Goal: Check status: Check status

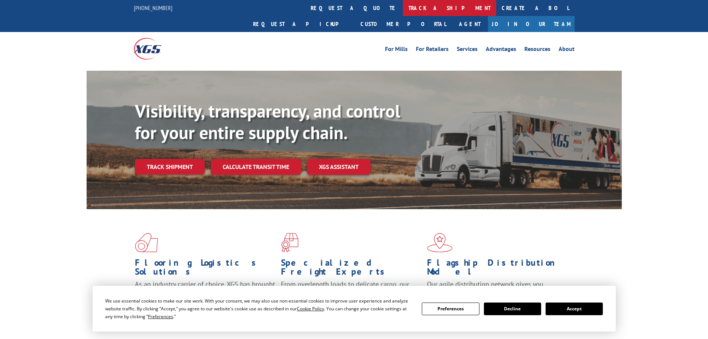
click at [403, 10] on link "track a shipment" at bounding box center [449, 8] width 93 height 16
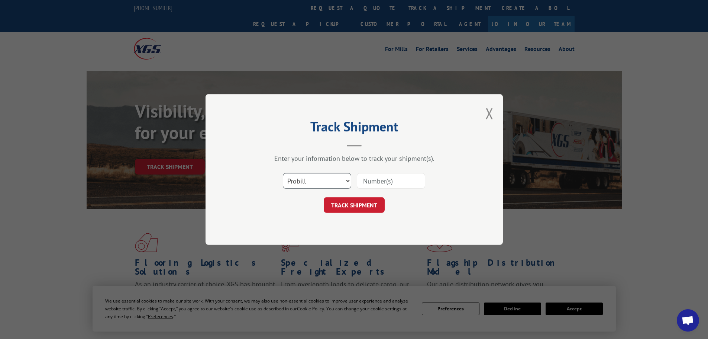
click at [319, 182] on select "Select category... Probill BOL PO" at bounding box center [317, 181] width 68 height 16
select select "bol"
click at [283, 173] on select "Select category... Probill BOL PO" at bounding box center [317, 181] width 68 height 16
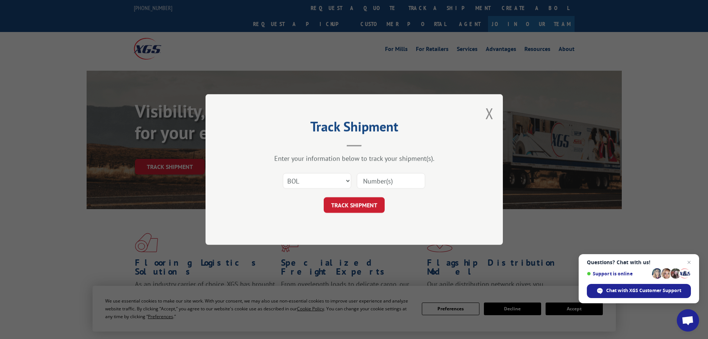
click at [384, 180] on input at bounding box center [391, 181] width 68 height 16
paste input "16331886"
type input "16331886"
click at [364, 205] on button "TRACK SHIPMENT" at bounding box center [354, 205] width 61 height 16
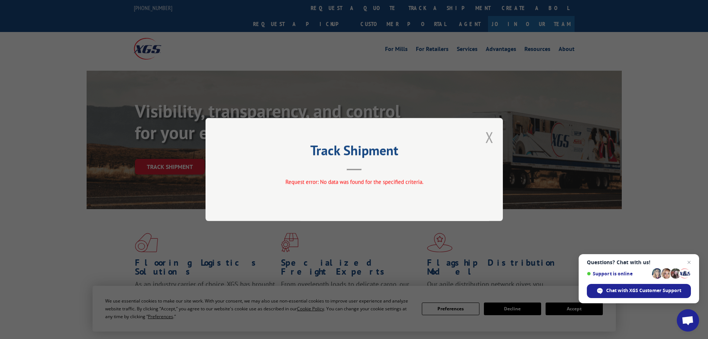
click at [487, 138] on button "Close modal" at bounding box center [490, 137] width 8 height 20
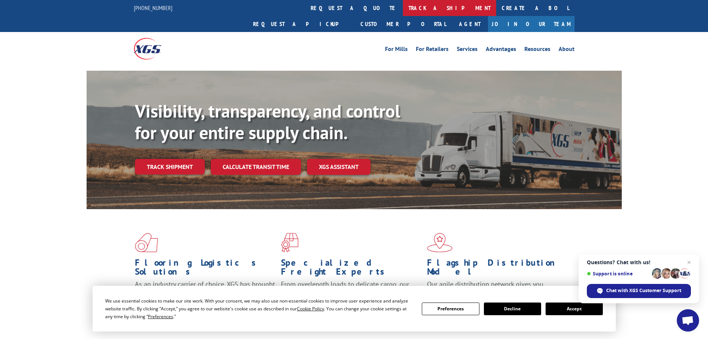
click at [403, 10] on link "track a shipment" at bounding box center [449, 8] width 93 height 16
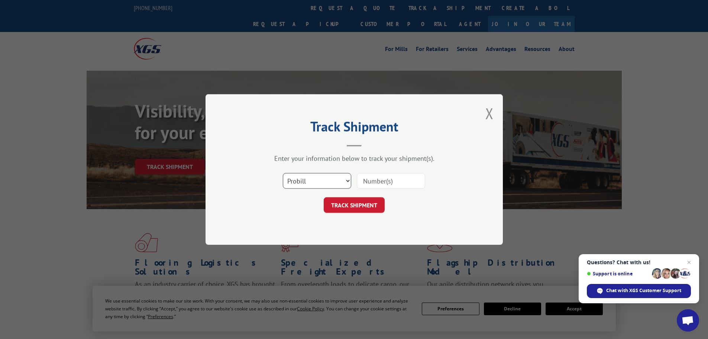
click at [323, 182] on select "Select category... Probill BOL PO" at bounding box center [317, 181] width 68 height 16
select select "bol"
click at [283, 173] on select "Select category... Probill BOL PO" at bounding box center [317, 181] width 68 height 16
click at [387, 180] on input at bounding box center [391, 181] width 68 height 16
paste input "5590304"
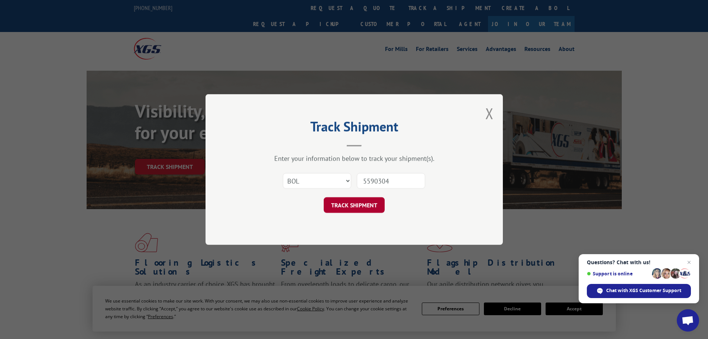
type input "5590304"
click at [367, 208] on button "TRACK SHIPMENT" at bounding box center [354, 205] width 61 height 16
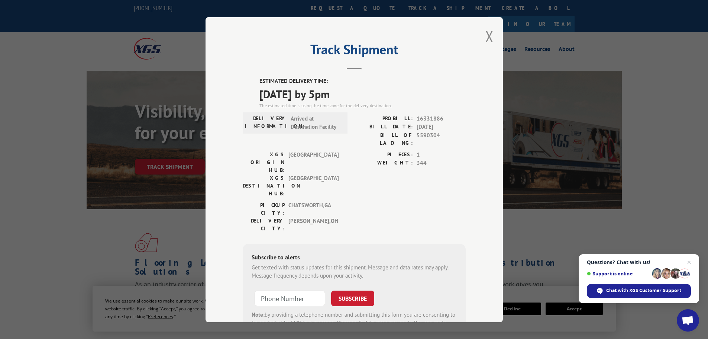
click at [444, 170] on div "PIECES: 1 WEIGHT: 344" at bounding box center [410, 175] width 112 height 51
click at [372, 201] on div "PICKUP CITY: CHATSWORTH , GA DELIVERY CITY: BOARDMAN , OH" at bounding box center [354, 218] width 223 height 35
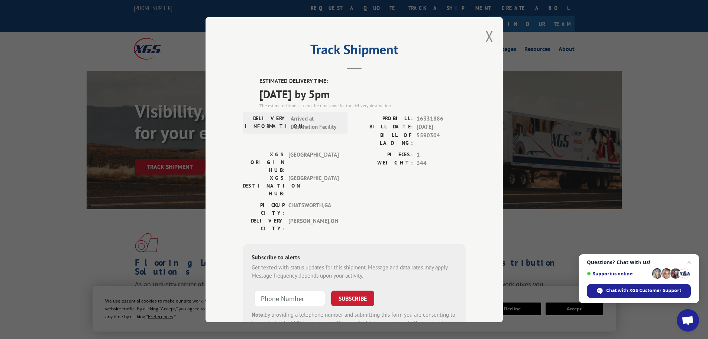
click at [63, 99] on div "Track Shipment ESTIMATED DELIVERY TIME: 10/14/2025 by 5pm The estimated time is…" at bounding box center [354, 169] width 708 height 339
click at [662, 148] on div "Track Shipment ESTIMATED DELIVERY TIME: 10/14/2025 by 5pm The estimated time is…" at bounding box center [354, 169] width 708 height 339
click at [486, 37] on button "Close modal" at bounding box center [490, 36] width 8 height 20
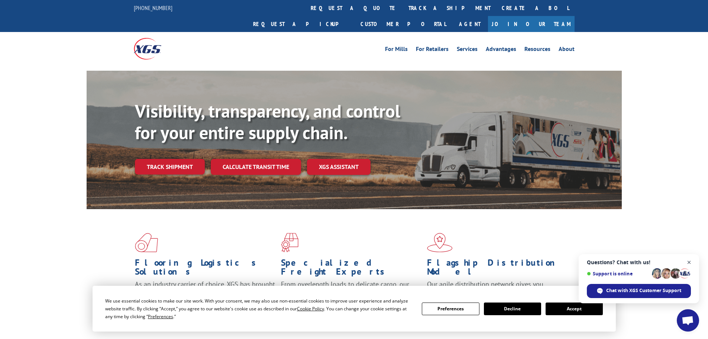
click at [691, 262] on span "Close chat" at bounding box center [689, 262] width 9 height 9
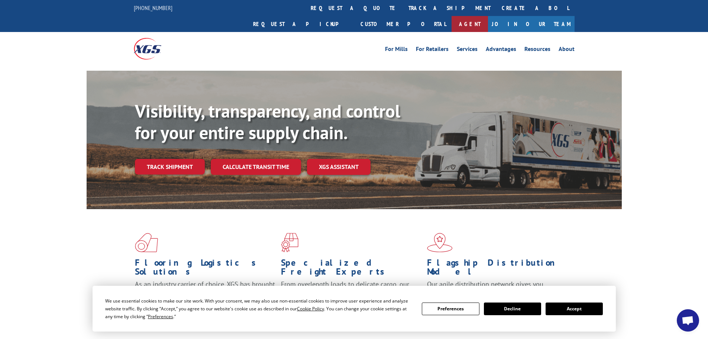
click at [488, 16] on link "Agent" at bounding box center [470, 24] width 36 height 16
click at [452, 16] on link "Customer Portal" at bounding box center [403, 24] width 97 height 16
click at [403, 12] on link "track a shipment" at bounding box center [449, 8] width 93 height 16
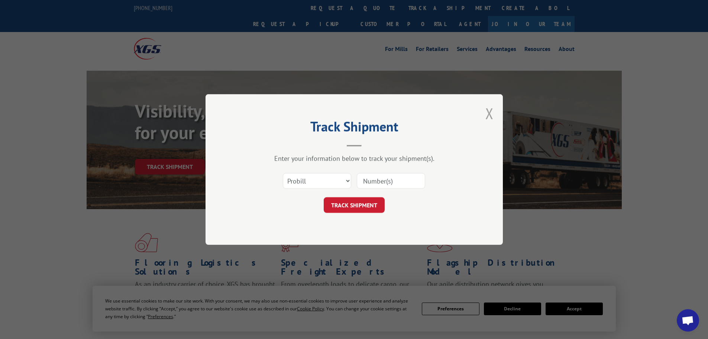
click at [488, 114] on button "Close modal" at bounding box center [490, 113] width 8 height 20
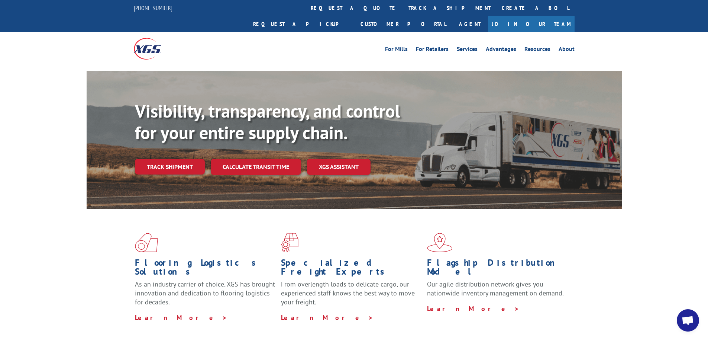
click at [612, 224] on div "Flooring Logistics Solutions As an industry carrier of choice, XGS has brought …" at bounding box center [354, 277] width 535 height 136
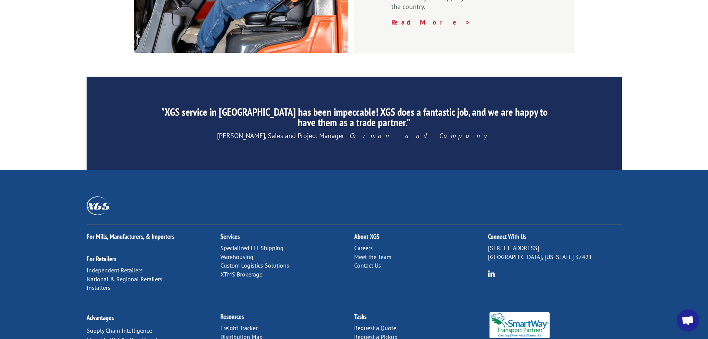
scroll to position [1133, 0]
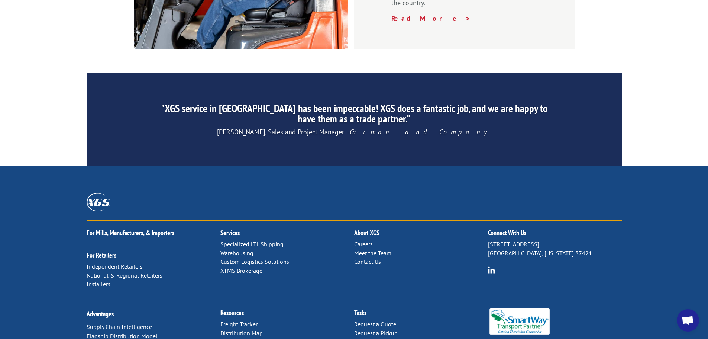
click at [369, 258] on link "Contact Us" at bounding box center [367, 261] width 27 height 7
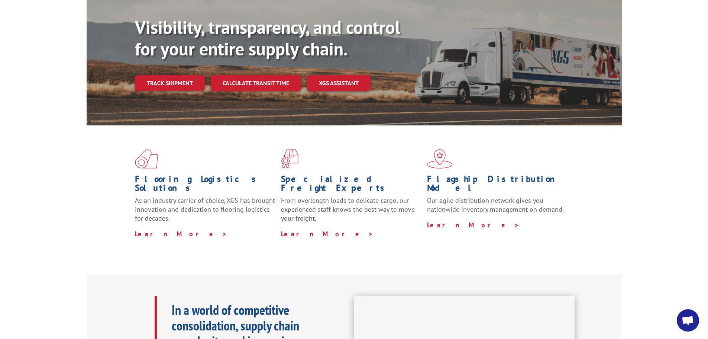
scroll to position [0, 0]
